Goal: Navigation & Orientation: Find specific page/section

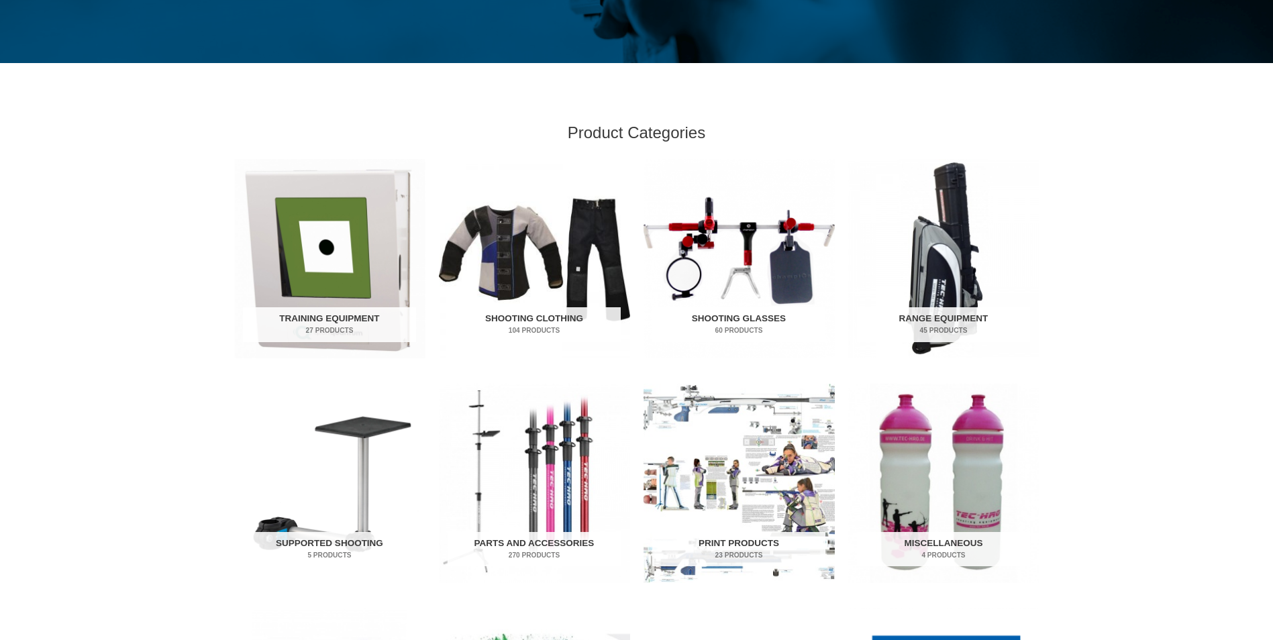
scroll to position [335, 0]
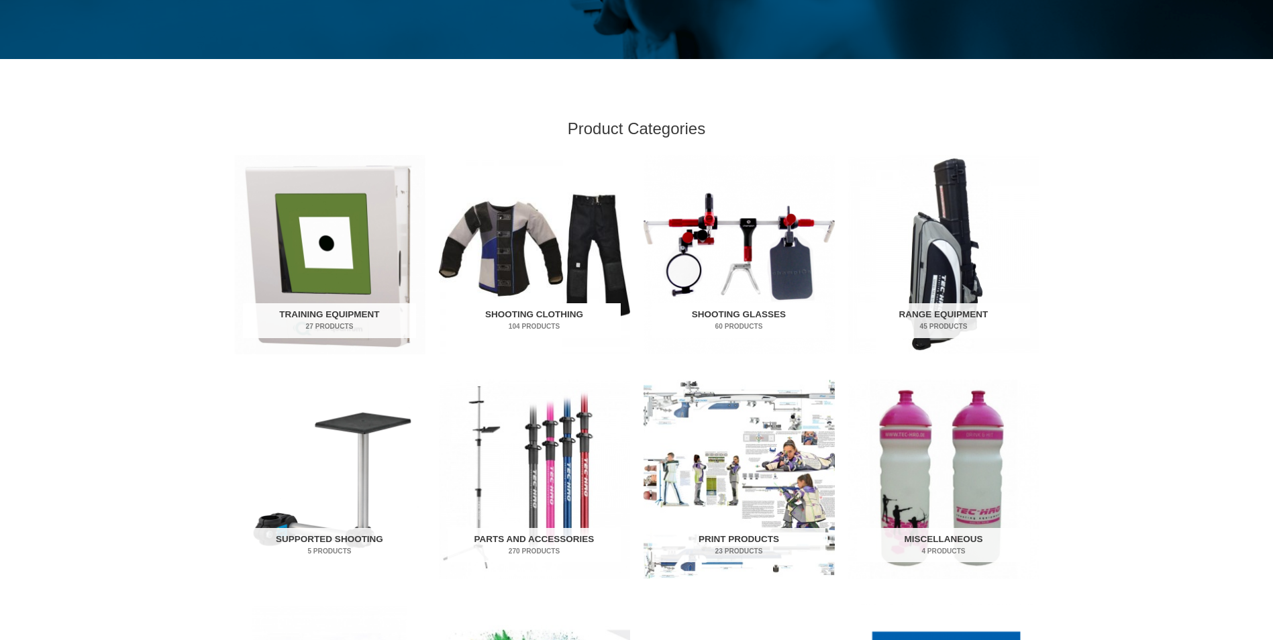
click at [490, 259] on img "Visit product category Shooting Clothing" at bounding box center [534, 254] width 191 height 199
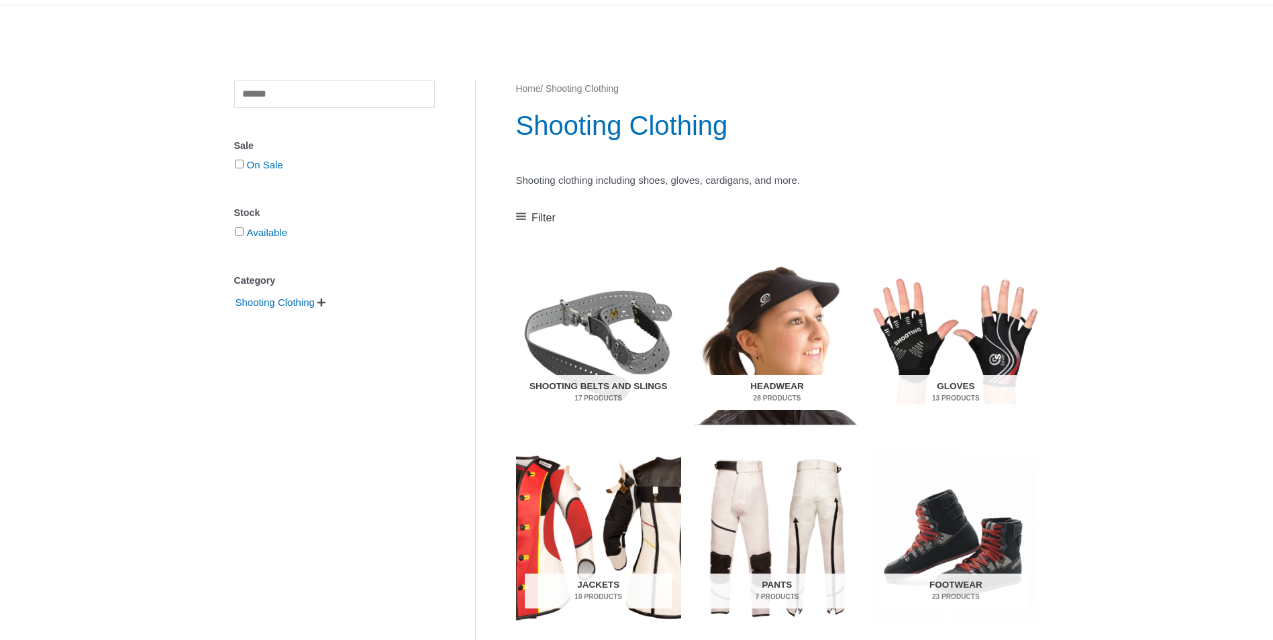
scroll to position [134, 0]
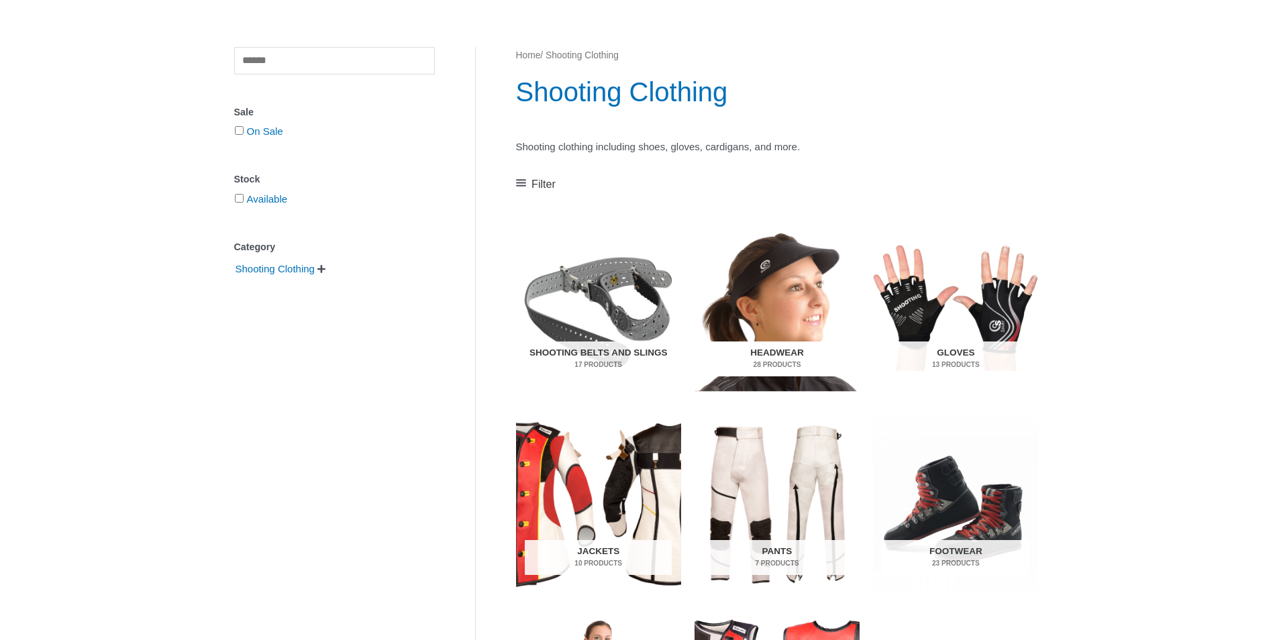
click at [769, 294] on img "Visit product category Headwear" at bounding box center [776, 305] width 165 height 173
